Goal: Task Accomplishment & Management: Complete application form

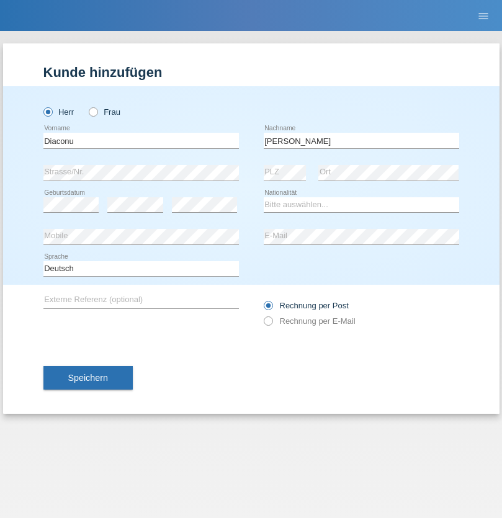
type input "[PERSON_NAME]"
select select "RO"
select select "C"
select select "10"
select select "04"
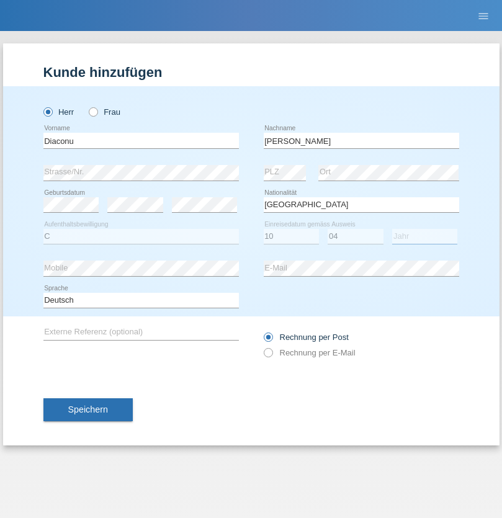
select select "2021"
